Goal: Task Accomplishment & Management: Use online tool/utility

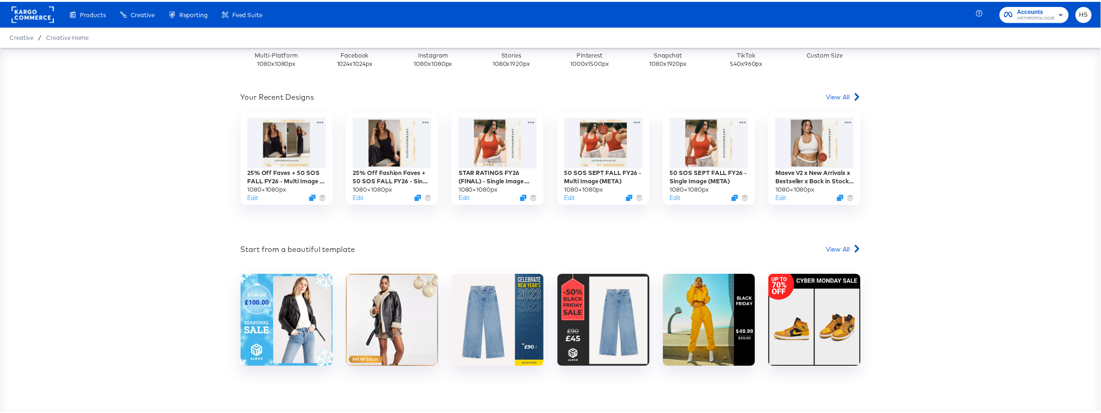
scroll to position [313, 0]
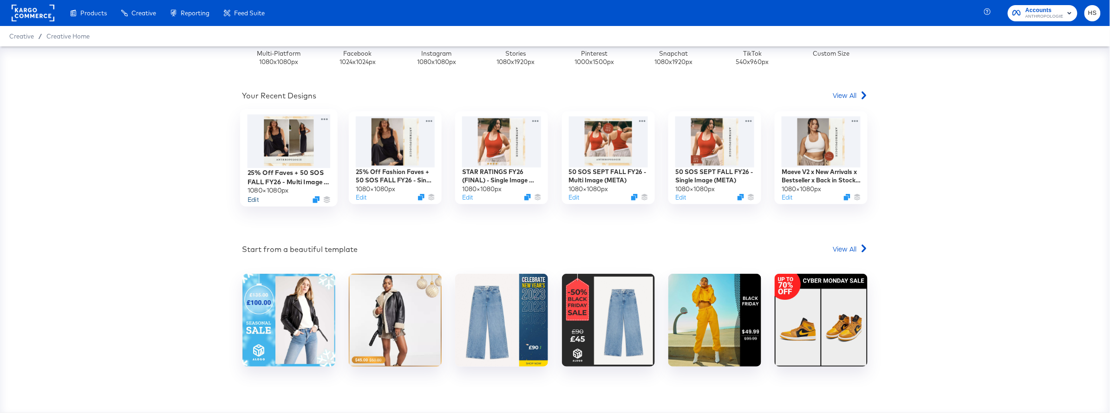
click at [249, 202] on button "Edit" at bounding box center [252, 199] width 11 height 9
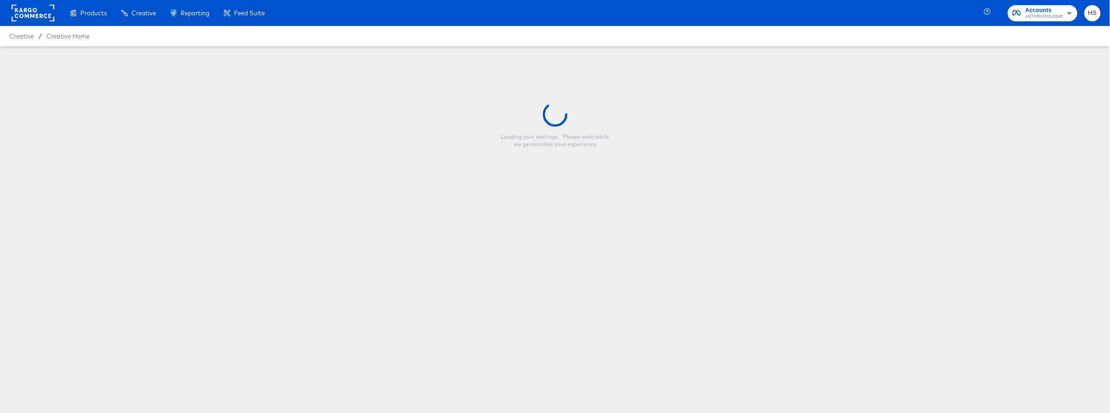
type input "25% Off Faves + 50 SOS FALL FY26 - Multi Image (META)"
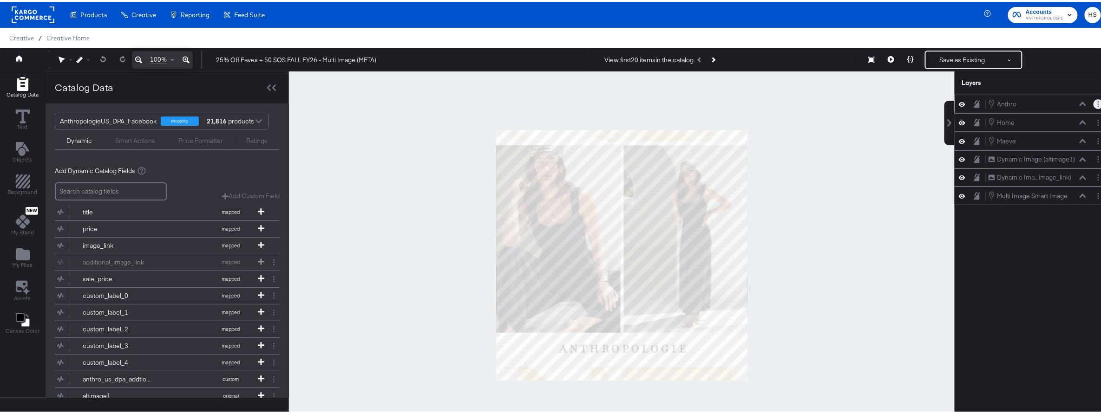
click at [1093, 101] on button "Layer Options" at bounding box center [1098, 103] width 10 height 10
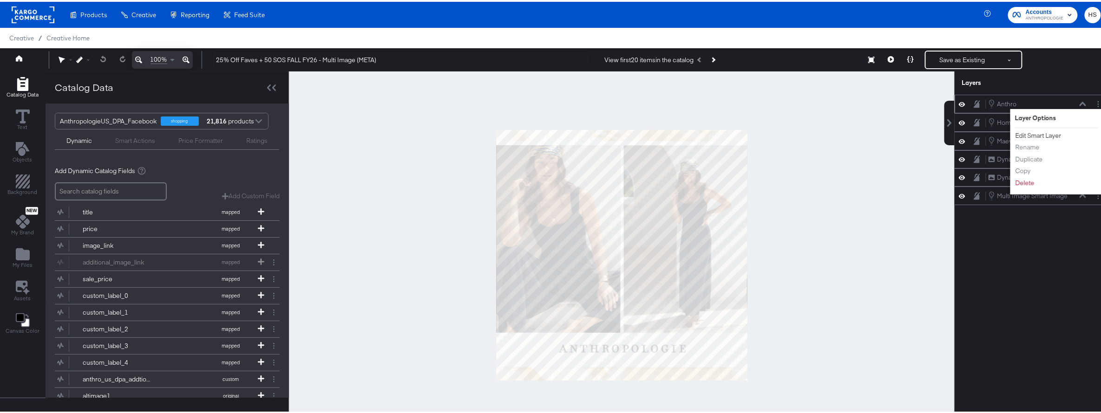
click at [1028, 132] on button "Edit Smart Layer" at bounding box center [1038, 134] width 47 height 10
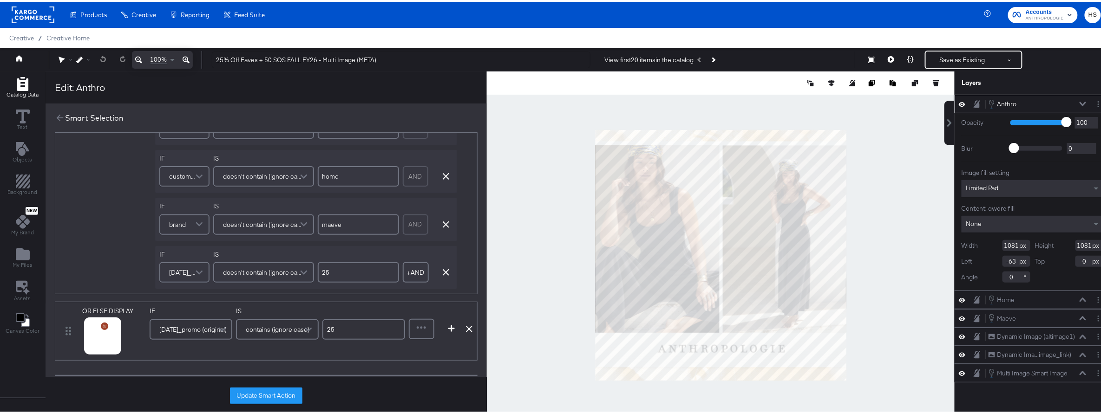
scroll to position [682, 0]
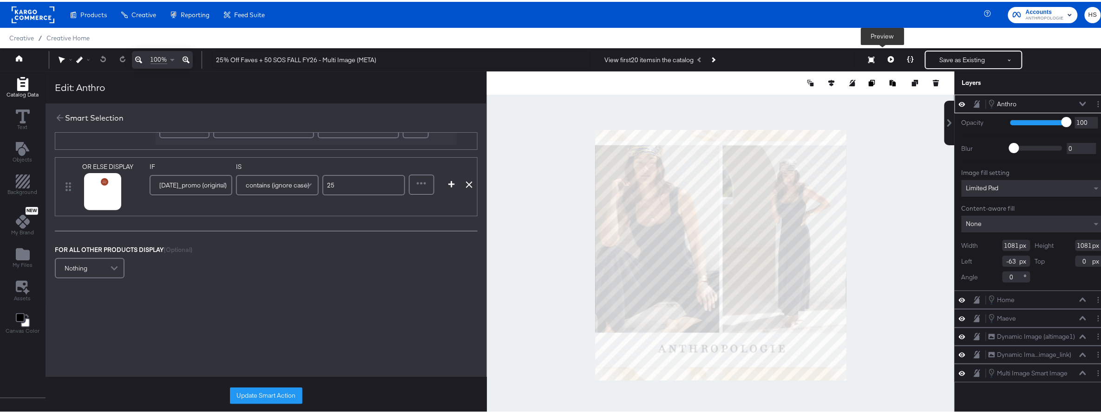
click at [887, 55] on icon at bounding box center [890, 57] width 7 height 7
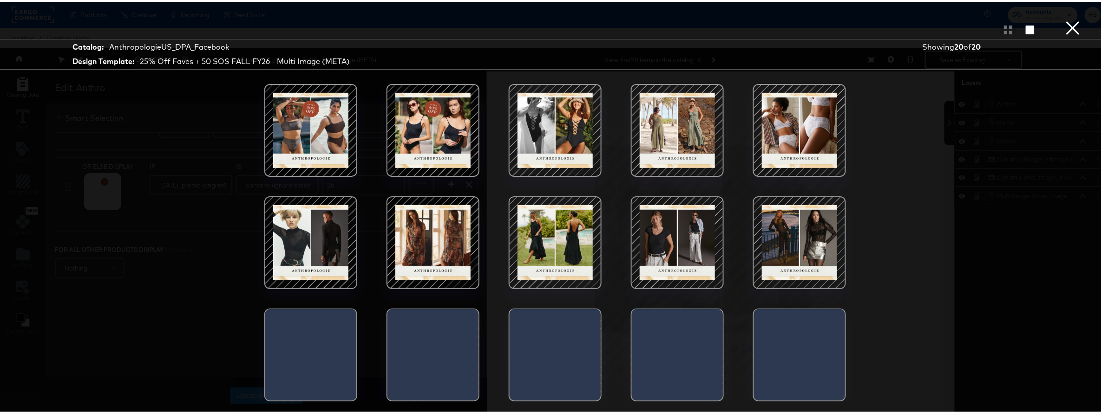
scroll to position [0, 0]
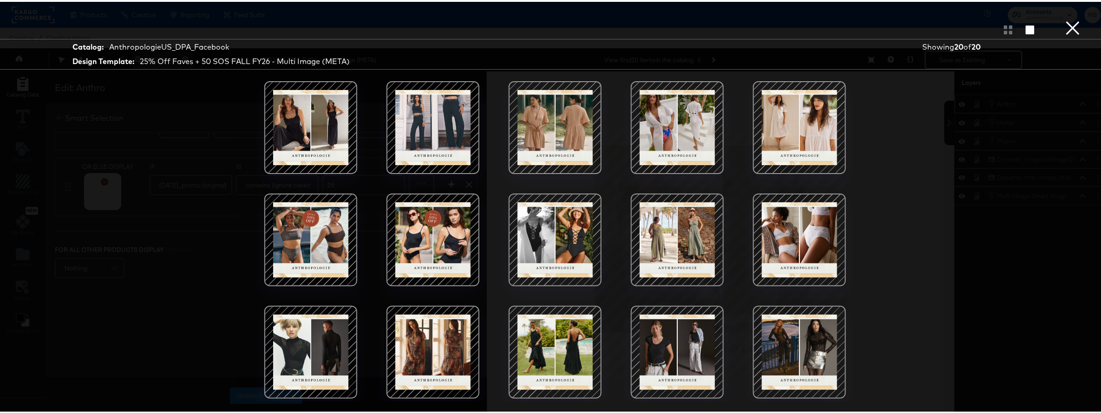
click at [457, 254] on div at bounding box center [432, 238] width 79 height 79
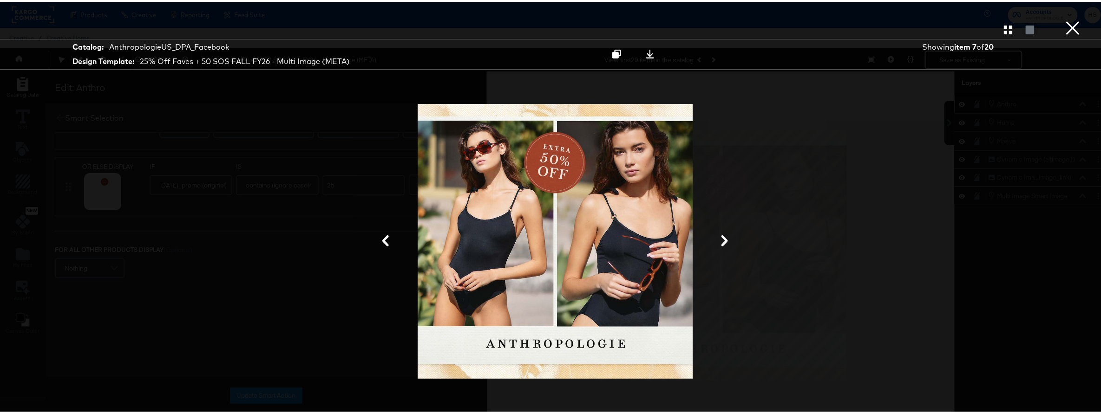
click at [381, 240] on icon at bounding box center [385, 239] width 11 height 11
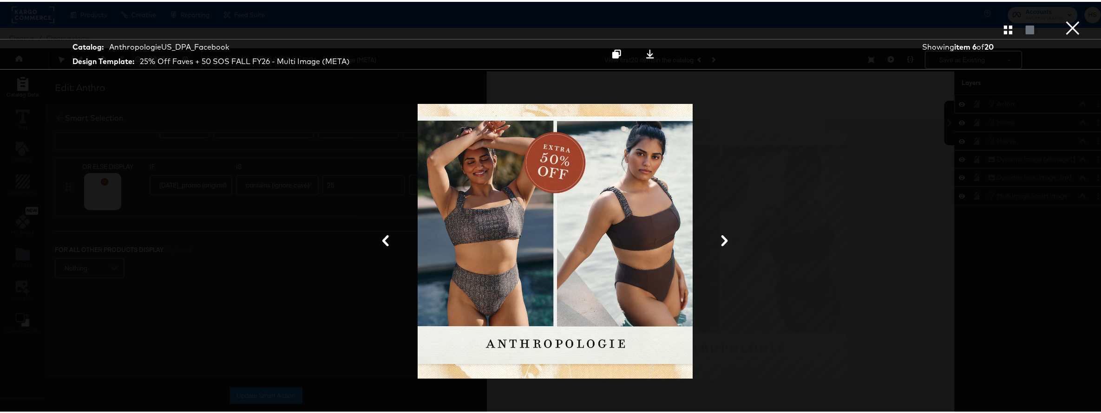
click at [722, 241] on icon at bounding box center [724, 239] width 11 height 11
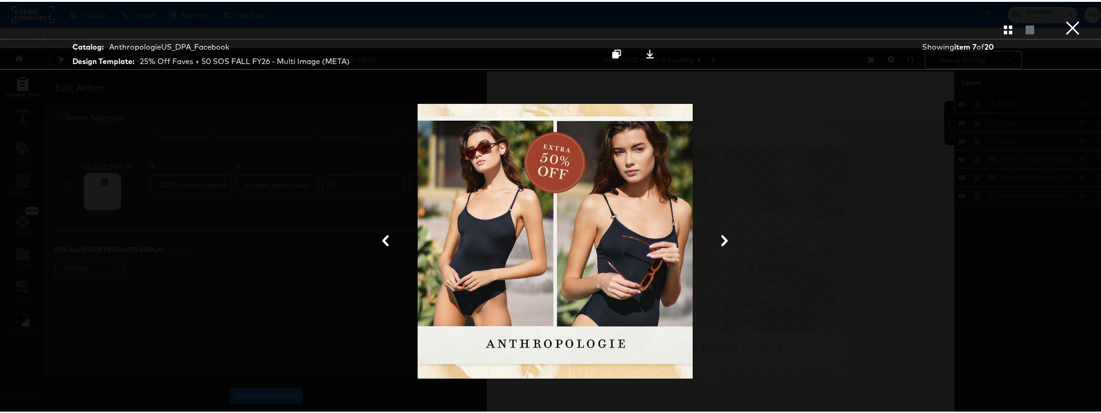
click at [1065, 19] on button "×" at bounding box center [1073, 9] width 19 height 19
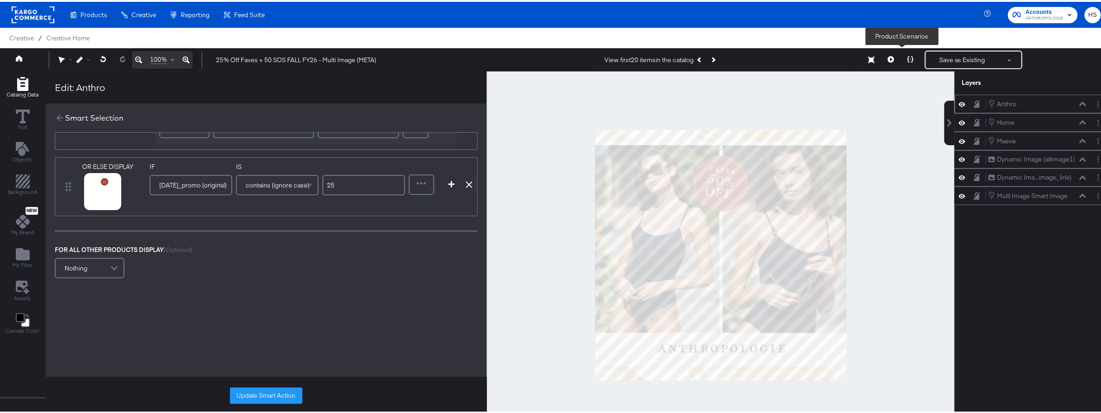
click at [900, 59] on button at bounding box center [910, 58] width 20 height 19
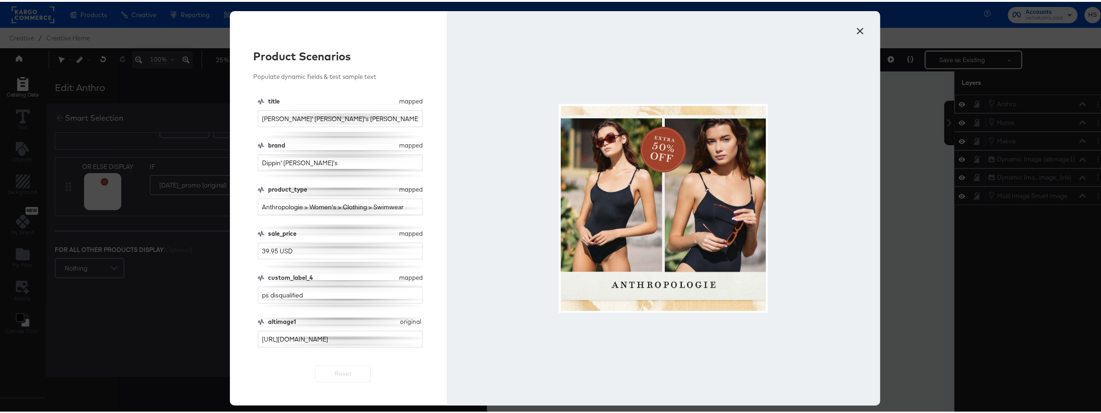
scroll to position [39, 0]
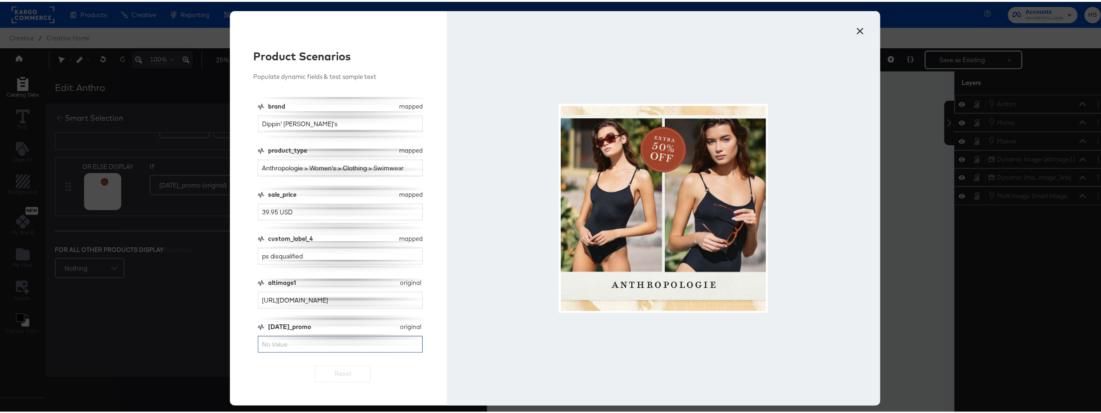
click at [313, 339] on input "[DATE]_promo" at bounding box center [340, 342] width 165 height 17
type input "25"
click at [836, 136] on div at bounding box center [663, 206] width 433 height 395
click at [853, 29] on button "×" at bounding box center [860, 27] width 17 height 17
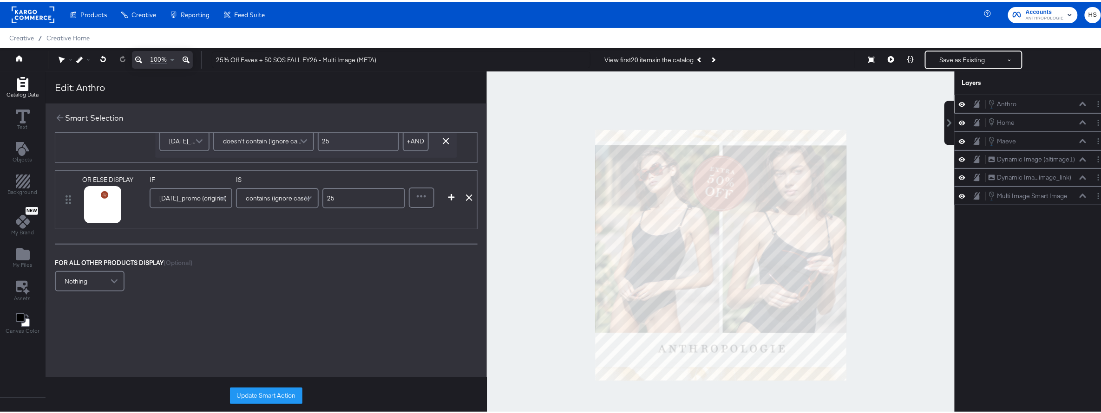
scroll to position [669, 0]
click at [907, 59] on icon at bounding box center [910, 57] width 7 height 7
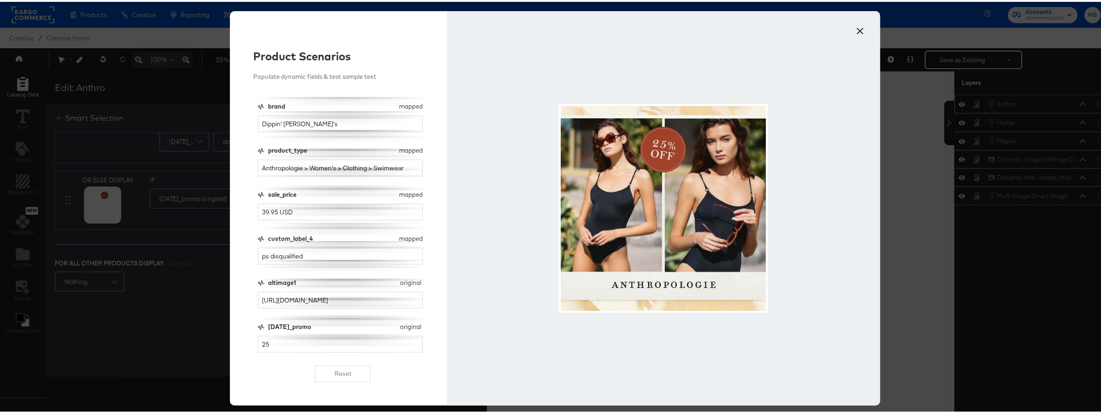
scroll to position [0, 0]
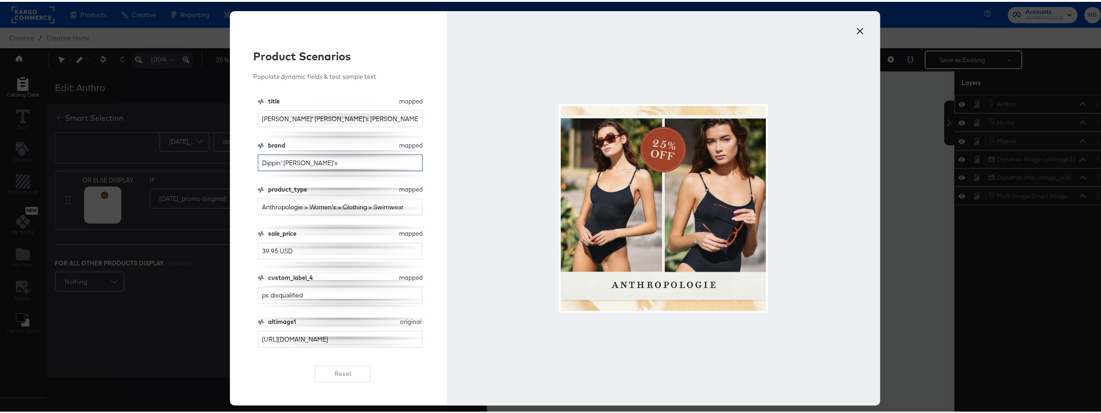
click at [303, 170] on input "Dippin' [PERSON_NAME]'s" at bounding box center [340, 161] width 165 height 17
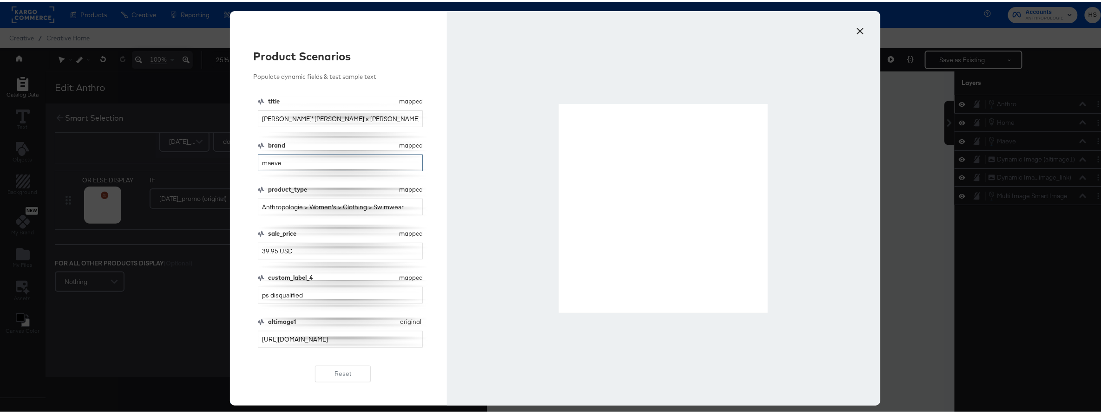
type input "maeve"
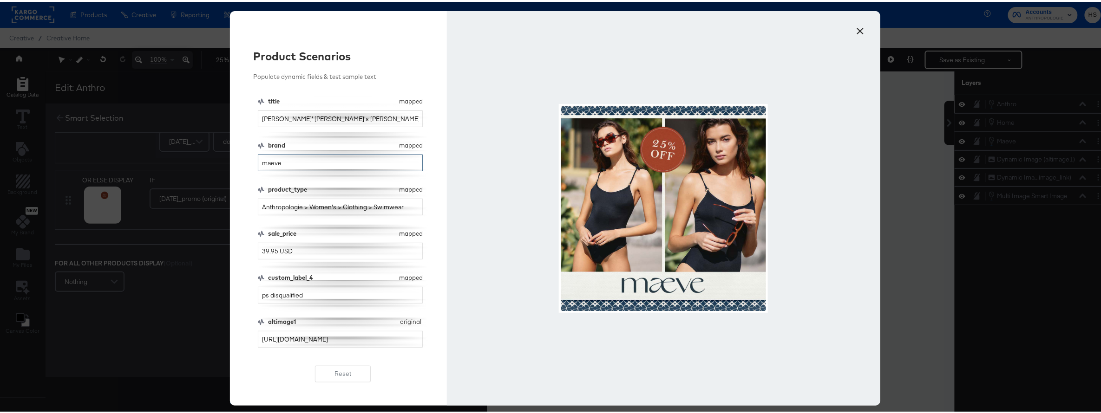
scroll to position [39, 0]
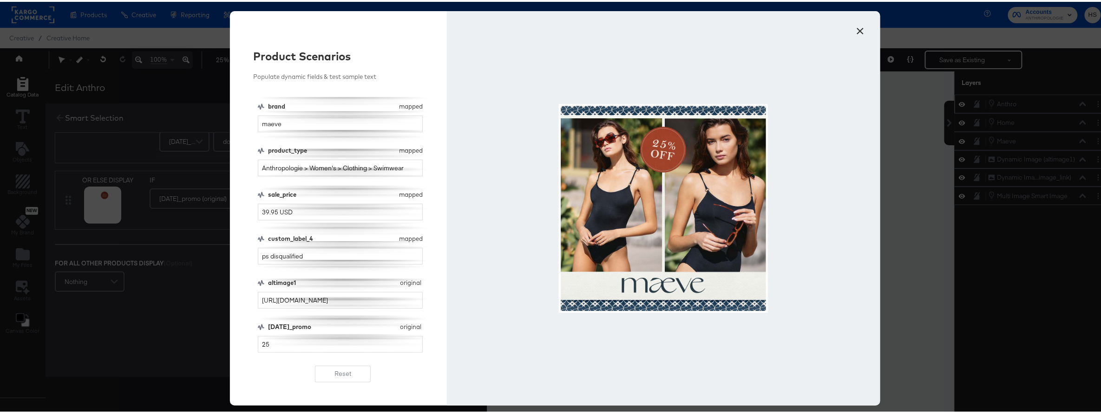
click at [859, 26] on button "×" at bounding box center [860, 27] width 17 height 17
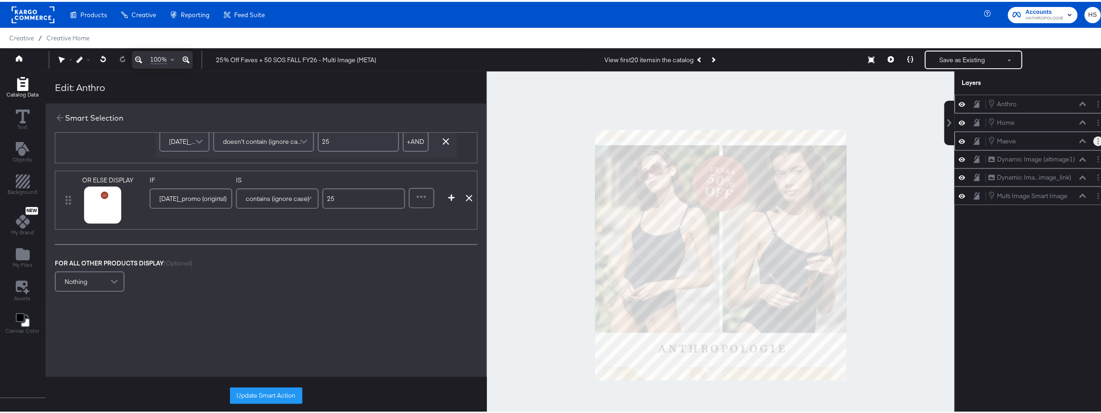
click at [1097, 138] on icon "Layer Options" at bounding box center [1097, 140] width 1 height 6
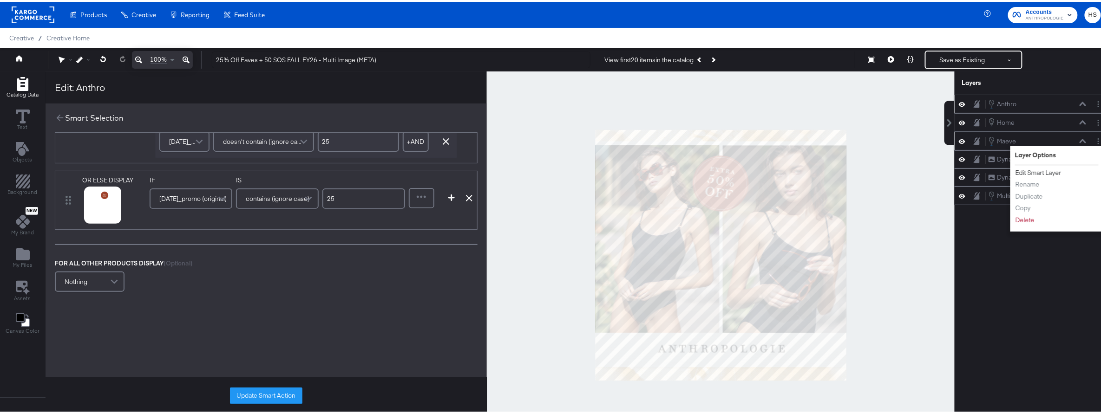
click at [1018, 171] on button "Edit Smart Layer" at bounding box center [1038, 171] width 47 height 10
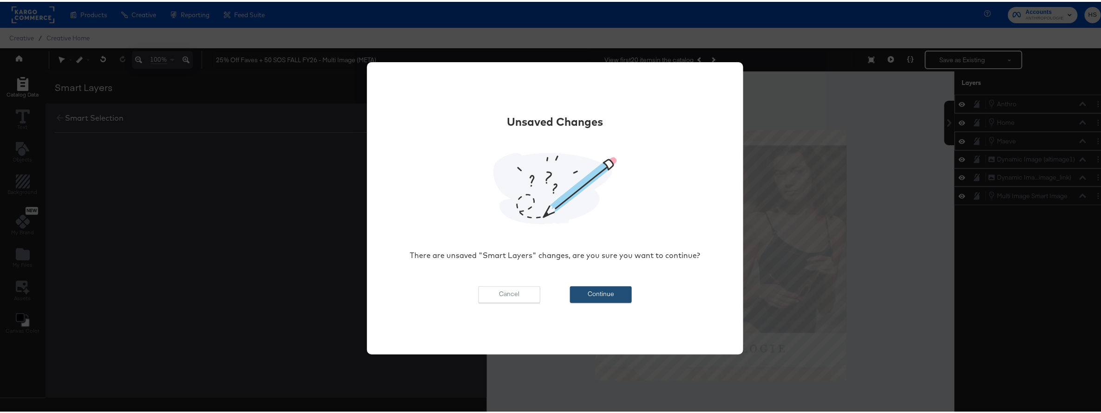
click at [616, 292] on button "Continue" at bounding box center [601, 293] width 62 height 17
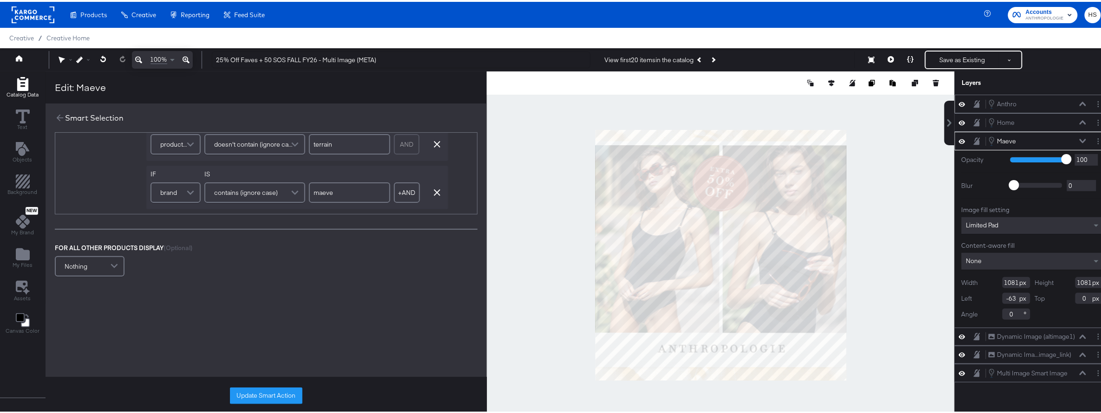
scroll to position [438, 0]
